Goal: Entertainment & Leisure: Consume media (video, audio)

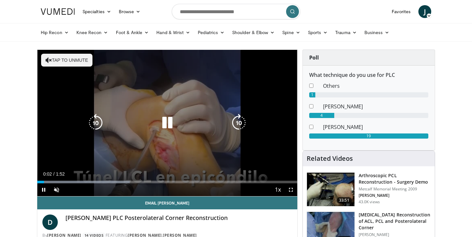
click at [67, 61] on button "Tap to unmute" at bounding box center [66, 60] width 51 height 13
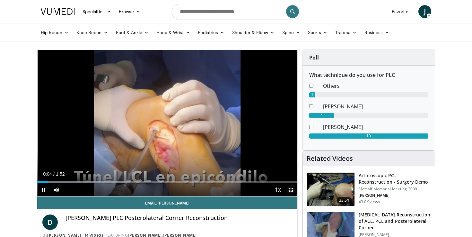
click at [294, 190] on span "Video Player" at bounding box center [291, 189] width 13 height 13
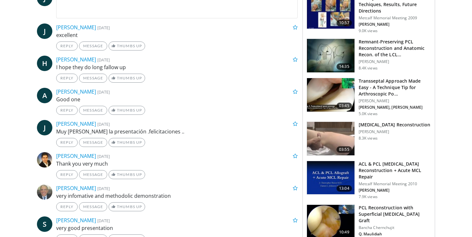
scroll to position [322, 0]
